Goal: Understand process/instructions: Learn about a topic

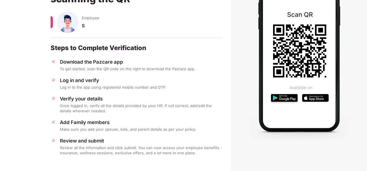
scroll to position [68, 0]
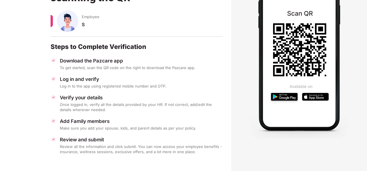
click at [107, 59] on div "Download the Pazcare app" at bounding box center [141, 61] width 163 height 6
drag, startPoint x: 107, startPoint y: 59, endPoint x: 91, endPoint y: 79, distance: 25.3
click at [91, 79] on div "Log in and verify" at bounding box center [141, 79] width 163 height 6
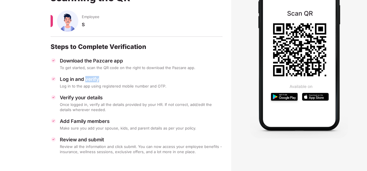
click at [91, 79] on div "Log in and verify" at bounding box center [141, 79] width 163 height 6
drag, startPoint x: 91, startPoint y: 79, endPoint x: 101, endPoint y: 104, distance: 27.0
click at [101, 104] on div "Once logged in, verify all the details provided by your HR. If not correct, add…" at bounding box center [141, 107] width 163 height 10
click at [135, 125] on div "Add Family members Make sure you add your spouse, kids, and parent details as p…" at bounding box center [137, 124] width 172 height 13
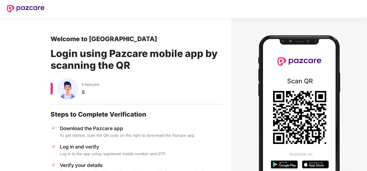
scroll to position [0, 0]
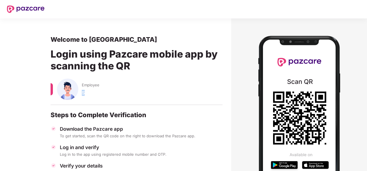
drag, startPoint x: 82, startPoint y: 92, endPoint x: 92, endPoint y: 92, distance: 10.7
click at [92, 92] on div "S" at bounding box center [152, 95] width 141 height 11
drag, startPoint x: 92, startPoint y: 92, endPoint x: 92, endPoint y: 84, distance: 8.7
click at [92, 84] on span "Employee" at bounding box center [91, 85] width 18 height 5
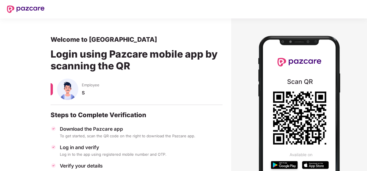
drag, startPoint x: 92, startPoint y: 84, endPoint x: 127, endPoint y: 96, distance: 37.1
click at [127, 101] on div "Employee S" at bounding box center [137, 95] width 172 height 32
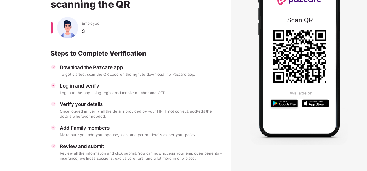
scroll to position [68, 0]
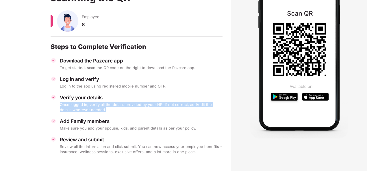
drag, startPoint x: 96, startPoint y: 109, endPoint x: 57, endPoint y: 104, distance: 39.0
click at [57, 104] on div "Verify your details Once logged in, verify all the details provided by your HR.…" at bounding box center [137, 104] width 172 height 18
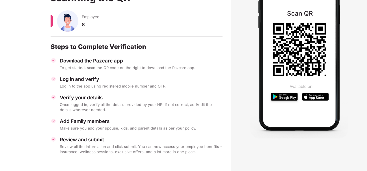
click at [132, 113] on div "Download the Pazcare app To get started, scan the QR code on the right to downl…" at bounding box center [137, 106] width 172 height 97
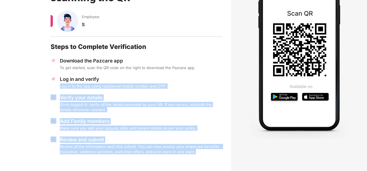
drag, startPoint x: 165, startPoint y: 157, endPoint x: 58, endPoint y: 88, distance: 127.2
click at [58, 88] on div "Download the Pazcare app To get started, scan the QR code on the right to downl…" at bounding box center [137, 106] width 172 height 97
click at [129, 115] on div "Download the Pazcare app To get started, scan the QR code on the right to downl…" at bounding box center [137, 106] width 172 height 97
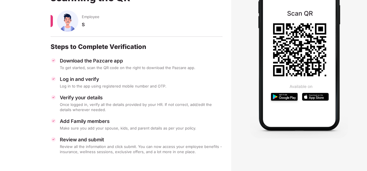
click at [128, 63] on div "Download the Pazcare app" at bounding box center [141, 61] width 163 height 6
click at [122, 126] on div "Make sure you add your spouse, kids, and parent details as per your policy." at bounding box center [141, 128] width 163 height 5
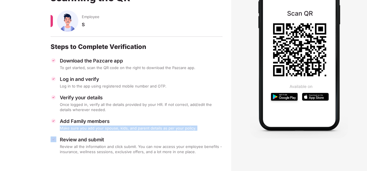
click at [122, 126] on div "Make sure you add your spouse, kids, and parent details as per your policy." at bounding box center [141, 128] width 163 height 5
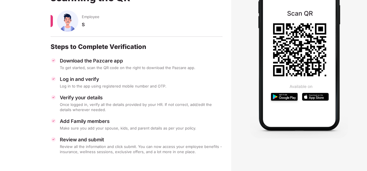
drag, startPoint x: 122, startPoint y: 126, endPoint x: 147, endPoint y: 134, distance: 25.8
click at [147, 134] on div "Download the Pazcare app To get started, scan the QR code on the right to downl…" at bounding box center [137, 106] width 172 height 97
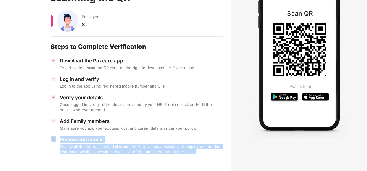
drag, startPoint x: 195, startPoint y: 152, endPoint x: 57, endPoint y: 144, distance: 138.3
click at [57, 144] on div "Review and submit Review all the information and click submit. You can now acce…" at bounding box center [137, 146] width 172 height 18
click at [135, 131] on div "Download the Pazcare app To get started, scan the QR code on the right to downl…" at bounding box center [137, 106] width 172 height 97
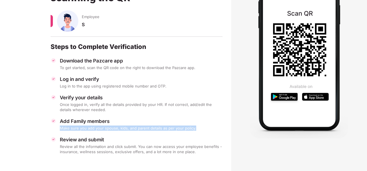
drag, startPoint x: 197, startPoint y: 127, endPoint x: 58, endPoint y: 126, distance: 139.1
click at [58, 126] on div "Add Family members Make sure you add your spouse, kids, and parent details as p…" at bounding box center [137, 124] width 172 height 13
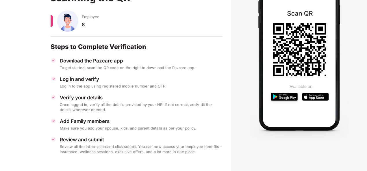
drag, startPoint x: 58, startPoint y: 126, endPoint x: 101, endPoint y: 117, distance: 44.0
click at [101, 117] on div "Download the Pazcare app To get started, scan the QR code on the right to downl…" at bounding box center [137, 106] width 172 height 97
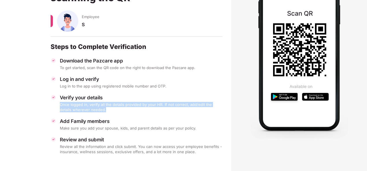
drag, startPoint x: 94, startPoint y: 110, endPoint x: 57, endPoint y: 103, distance: 38.3
click at [57, 103] on div "Verify your details Once logged in, verify all the details provided by your HR.…" at bounding box center [137, 104] width 172 height 18
drag, startPoint x: 57, startPoint y: 103, endPoint x: 111, endPoint y: 111, distance: 55.4
click at [111, 111] on div "Once logged in, verify all the details provided by your HR. If not correct, add…" at bounding box center [141, 107] width 163 height 10
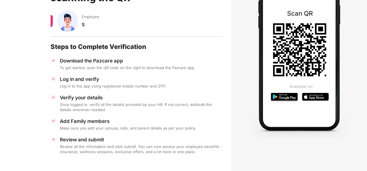
click at [117, 113] on div "Download the Pazcare app To get started, scan the QR code on the right to downl…" at bounding box center [137, 106] width 172 height 97
click at [233, 124] on section at bounding box center [299, 49] width 136 height 199
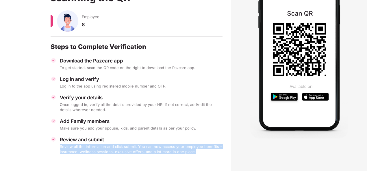
drag, startPoint x: 194, startPoint y: 154, endPoint x: 60, endPoint y: 148, distance: 133.7
click at [60, 148] on div "Review all the information and click submit. You can now access your employee b…" at bounding box center [141, 149] width 163 height 10
click at [212, 151] on div "Review all the information and click submit. You can now access your employee b…" at bounding box center [141, 149] width 163 height 10
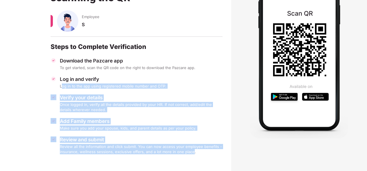
drag, startPoint x: 191, startPoint y: 153, endPoint x: 63, endPoint y: 88, distance: 144.1
click at [63, 88] on div "Download the Pazcare app To get started, scan the QR code on the right to downl…" at bounding box center [137, 106] width 172 height 97
click at [144, 103] on div "Once logged in, verify all the details provided by your HR. If not correct, add…" at bounding box center [141, 107] width 163 height 10
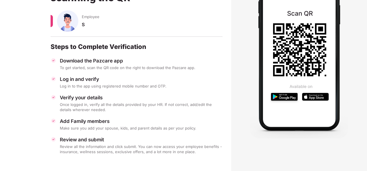
click at [179, 121] on div "Add Family members" at bounding box center [141, 121] width 163 height 6
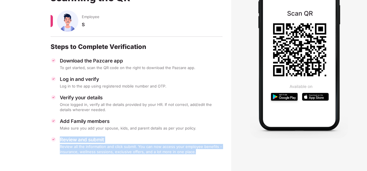
drag, startPoint x: 191, startPoint y: 153, endPoint x: 60, endPoint y: 141, distance: 131.3
click at [60, 141] on section "Welcome to Pazcare Login using Pazcare mobile app by scanning the QR Employee S…" at bounding box center [115, 61] width 231 height 222
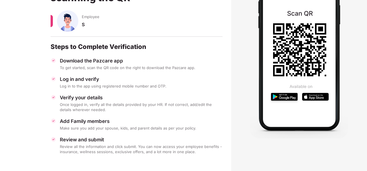
click at [169, 130] on div "Make sure you add your spouse, kids, and parent details as per your policy." at bounding box center [141, 128] width 163 height 5
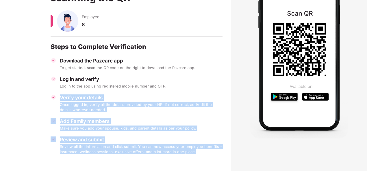
drag, startPoint x: 174, startPoint y: 149, endPoint x: 60, endPoint y: 98, distance: 125.5
click at [60, 98] on div "Download the Pazcare app To get started, scan the QR code on the right to downl…" at bounding box center [137, 106] width 172 height 97
click at [193, 111] on div "Once logged in, verify all the details provided by your HR. If not correct, add…" at bounding box center [141, 107] width 163 height 10
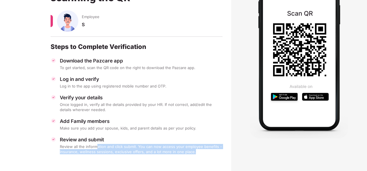
drag, startPoint x: 96, startPoint y: 146, endPoint x: 204, endPoint y: 156, distance: 108.7
click at [204, 156] on section "Welcome to Pazcare Login using Pazcare mobile app by scanning the QR Employee S…" at bounding box center [115, 61] width 231 height 222
drag, startPoint x: 204, startPoint y: 156, endPoint x: 195, endPoint y: 158, distance: 9.4
click at [195, 158] on section "Welcome to Pazcare Login using Pazcare mobile app by scanning the QR Employee S…" at bounding box center [115, 61] width 231 height 222
click at [193, 154] on div "Review all the information and click submit. You can now access your employee b…" at bounding box center [141, 149] width 163 height 10
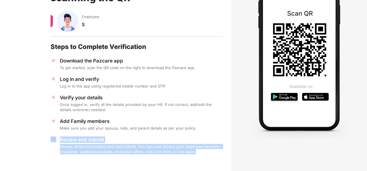
drag, startPoint x: 194, startPoint y: 151, endPoint x: 57, endPoint y: 142, distance: 137.4
click at [57, 142] on div "Review and submit Review all the information and click submit. You can now acce…" at bounding box center [137, 146] width 172 height 18
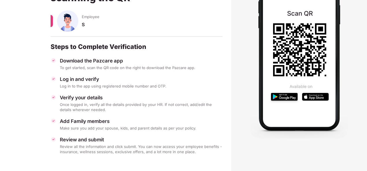
drag, startPoint x: 57, startPoint y: 142, endPoint x: 118, endPoint y: 128, distance: 63.0
click at [115, 129] on div "Make sure you add your spouse, kids, and parent details as per your policy." at bounding box center [141, 128] width 163 height 5
drag, startPoint x: 181, startPoint y: 129, endPoint x: 192, endPoint y: 128, distance: 10.5
click at [182, 129] on div "Make sure you add your spouse, kids, and parent details as per your policy." at bounding box center [141, 128] width 163 height 5
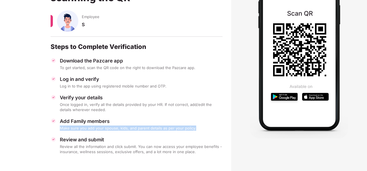
drag, startPoint x: 190, startPoint y: 128, endPoint x: 56, endPoint y: 130, distance: 133.9
click at [56, 130] on div "Add Family members Make sure you add your spouse, kids, and parent details as p…" at bounding box center [137, 124] width 172 height 13
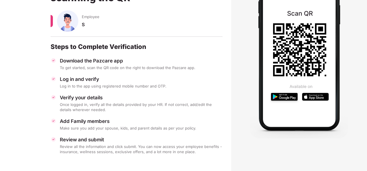
click at [156, 136] on div "Download the Pazcare app To get started, scan the QR code on the right to downl…" at bounding box center [137, 106] width 172 height 97
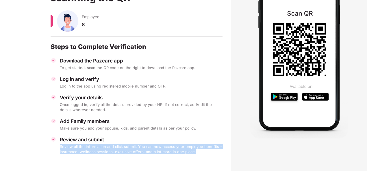
drag, startPoint x: 195, startPoint y: 154, endPoint x: 58, endPoint y: 148, distance: 137.0
click at [58, 148] on div "Review and submit Review all the information and click submit. You can now acce…" at bounding box center [137, 146] width 172 height 18
click at [198, 150] on div "Review all the information and click submit. You can now access your employee b…" at bounding box center [141, 149] width 163 height 10
click at [196, 154] on div "Review all the information and click submit. You can now access your employee b…" at bounding box center [141, 149] width 163 height 10
click at [195, 153] on div "Review all the information and click submit. You can now access your employee b…" at bounding box center [141, 149] width 163 height 10
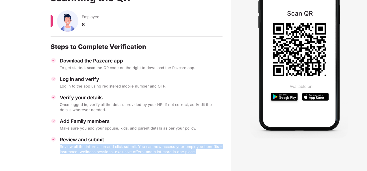
click at [181, 151] on div "Review all the information and click submit. You can now access your employee b…" at bounding box center [141, 149] width 163 height 10
click at [198, 151] on div "Review all the information and click submit. You can now access your employee b…" at bounding box center [141, 149] width 163 height 10
drag, startPoint x: 196, startPoint y: 152, endPoint x: 60, endPoint y: 144, distance: 135.6
click at [60, 144] on div "Review all the information and click submit. You can now access your employee b…" at bounding box center [141, 149] width 163 height 10
drag, startPoint x: 60, startPoint y: 144, endPoint x: 136, endPoint y: 160, distance: 77.6
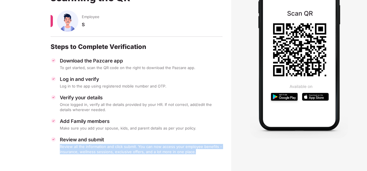
click at [136, 160] on section "Welcome to Pazcare Login using Pazcare mobile app by scanning the QR Employee S…" at bounding box center [115, 61] width 231 height 222
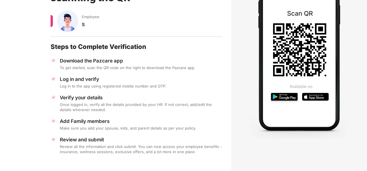
click at [189, 151] on div "Review all the information and click submit. You can now access your employee b…" at bounding box center [141, 149] width 163 height 10
drag, startPoint x: 189, startPoint y: 151, endPoint x: 195, endPoint y: 151, distance: 6.4
click at [195, 151] on div "Review all the information and click submit. You can now access your employee b…" at bounding box center [141, 149] width 163 height 10
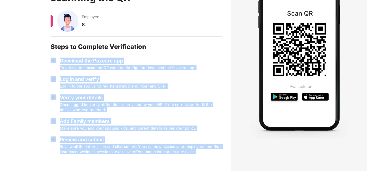
drag, startPoint x: 193, startPoint y: 153, endPoint x: 59, endPoint y: 61, distance: 162.8
click at [59, 61] on div "Download the Pazcare app To get started, scan the QR code on the right to downl…" at bounding box center [137, 106] width 172 height 97
click at [136, 90] on div "Download the Pazcare app To get started, scan the QR code on the right to downl…" at bounding box center [137, 106] width 172 height 97
drag, startPoint x: 197, startPoint y: 152, endPoint x: 49, endPoint y: 61, distance: 173.8
click at [49, 61] on section "Welcome to Pazcare Login using Pazcare mobile app by scanning the QR Employee S…" at bounding box center [115, 61] width 231 height 222
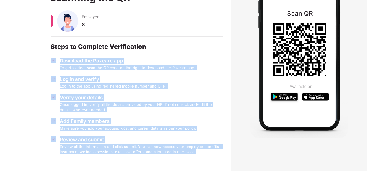
click at [191, 98] on div "Verify your details" at bounding box center [141, 98] width 163 height 6
click at [214, 125] on div "Add Family members Make sure you add your spouse, kids, and parent details as p…" at bounding box center [137, 124] width 172 height 13
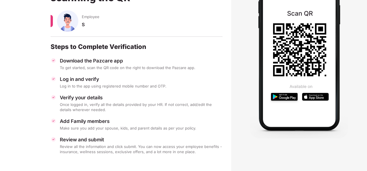
click at [243, 137] on section at bounding box center [299, 49] width 136 height 199
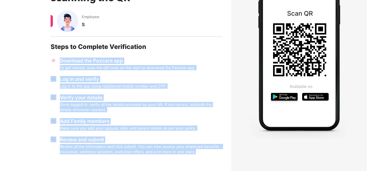
drag, startPoint x: 197, startPoint y: 152, endPoint x: 59, endPoint y: 55, distance: 168.7
click at [59, 55] on div "Welcome to Pazcare Login using Pazcare mobile app by scanning the QR Employee S…" at bounding box center [137, 61] width 172 height 188
click at [202, 65] on div "To get started, scan the QR code on the right to download the Pazcare app." at bounding box center [141, 67] width 163 height 5
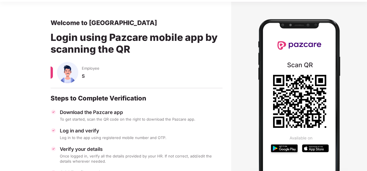
scroll to position [0, 0]
